Goal: Download file/media

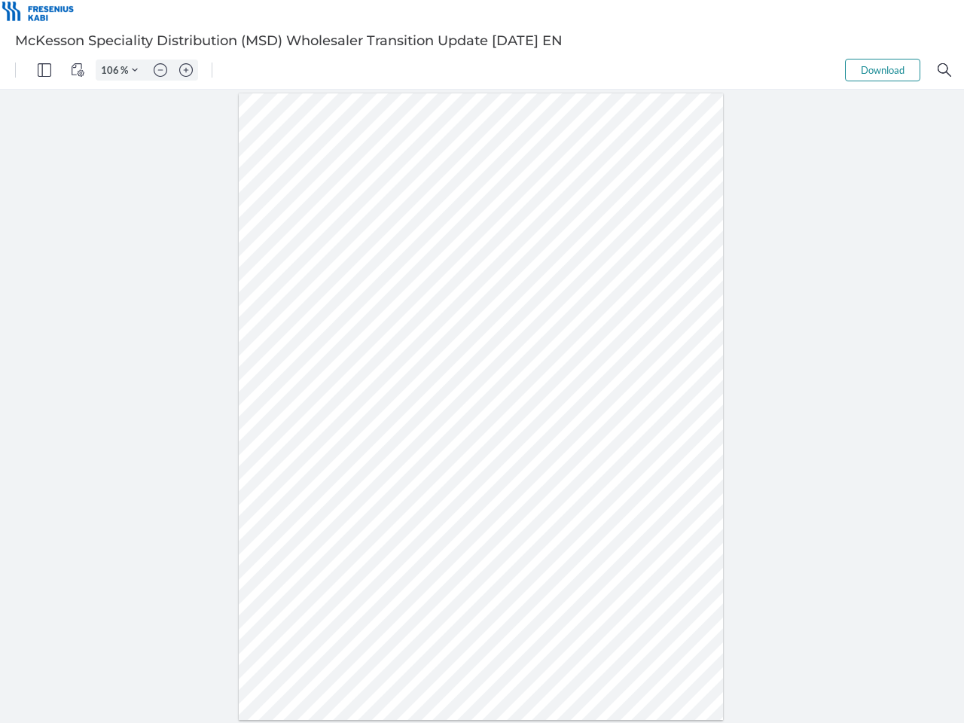
click at [44, 70] on img "Panel" at bounding box center [45, 70] width 14 height 14
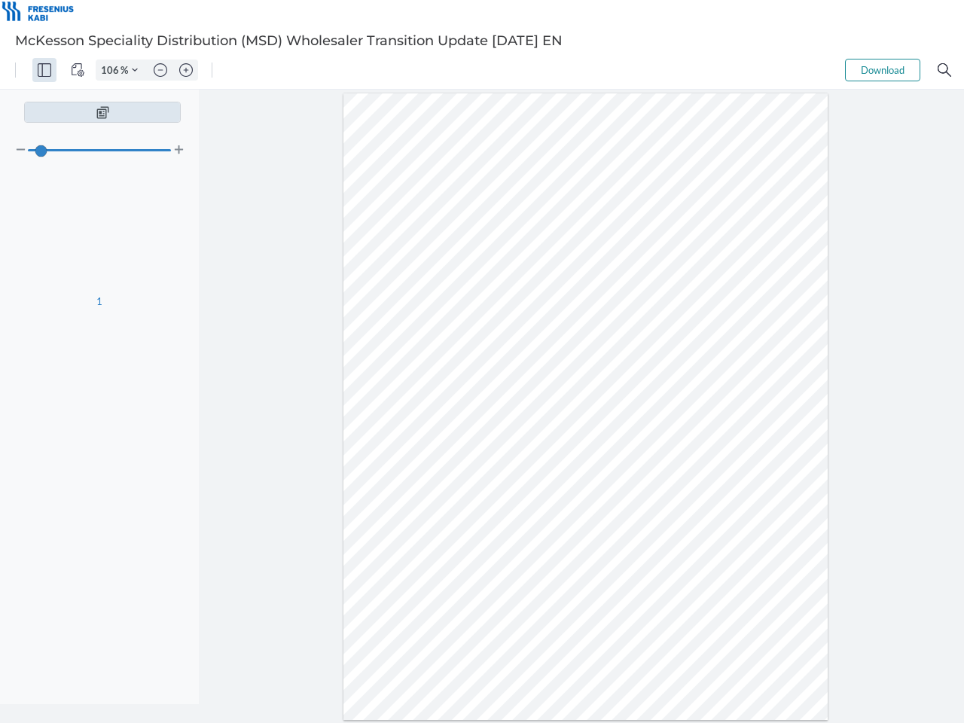
click at [78, 70] on img "View Controls" at bounding box center [78, 70] width 14 height 14
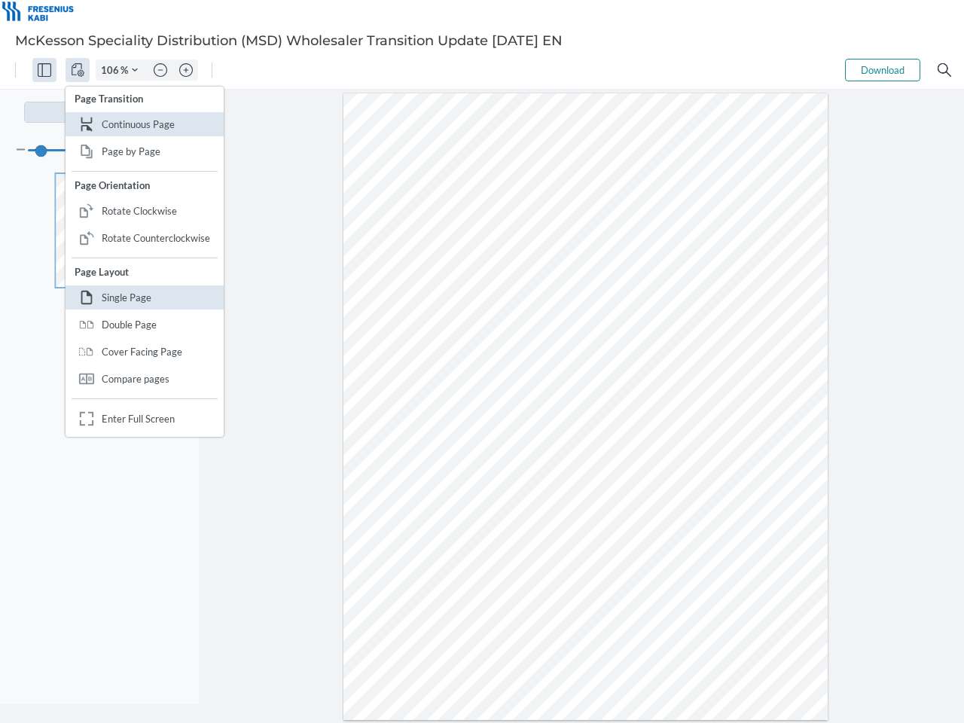
click at [112, 70] on input "106" at bounding box center [108, 70] width 24 height 14
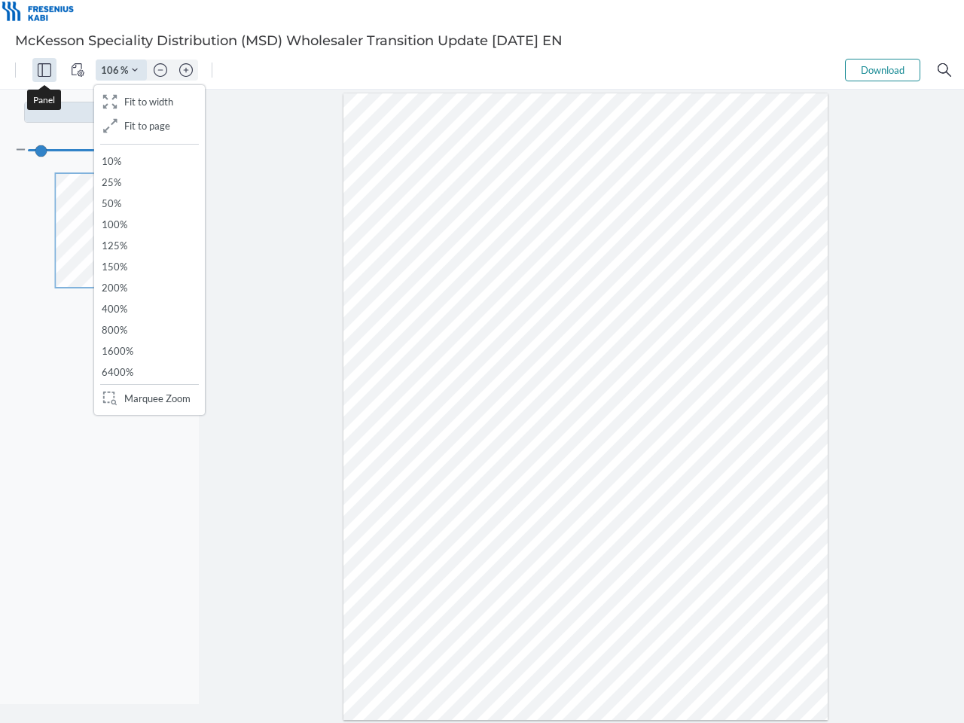
click at [135, 70] on img "Zoom Controls" at bounding box center [135, 70] width 6 height 6
click at [160, 70] on img "Zoom out" at bounding box center [161, 70] width 14 height 14
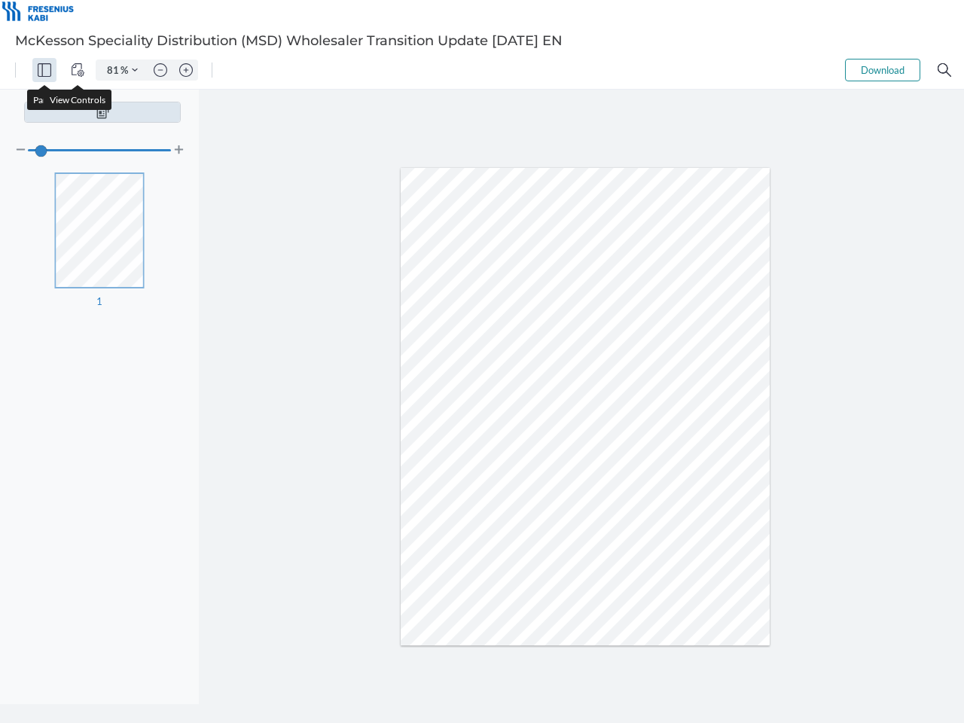
click at [186, 70] on img "Zoom in" at bounding box center [186, 70] width 14 height 14
type input "106"
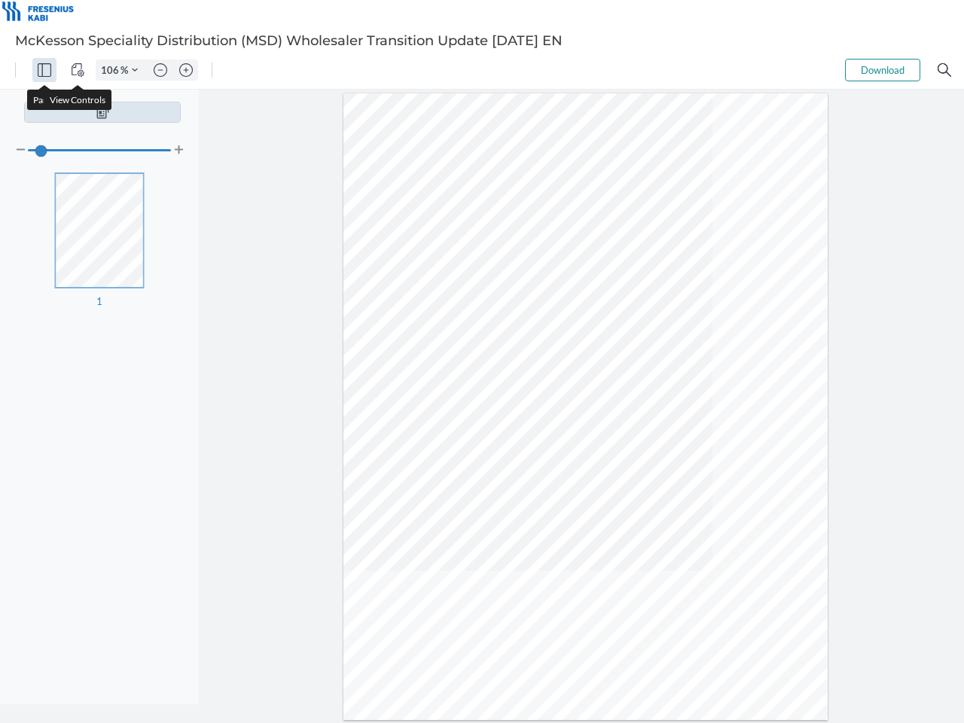
click at [883, 70] on button "Download" at bounding box center [882, 70] width 75 height 23
click at [945, 70] on img "Search" at bounding box center [945, 70] width 14 height 14
